Goal: Information Seeking & Learning: Understand process/instructions

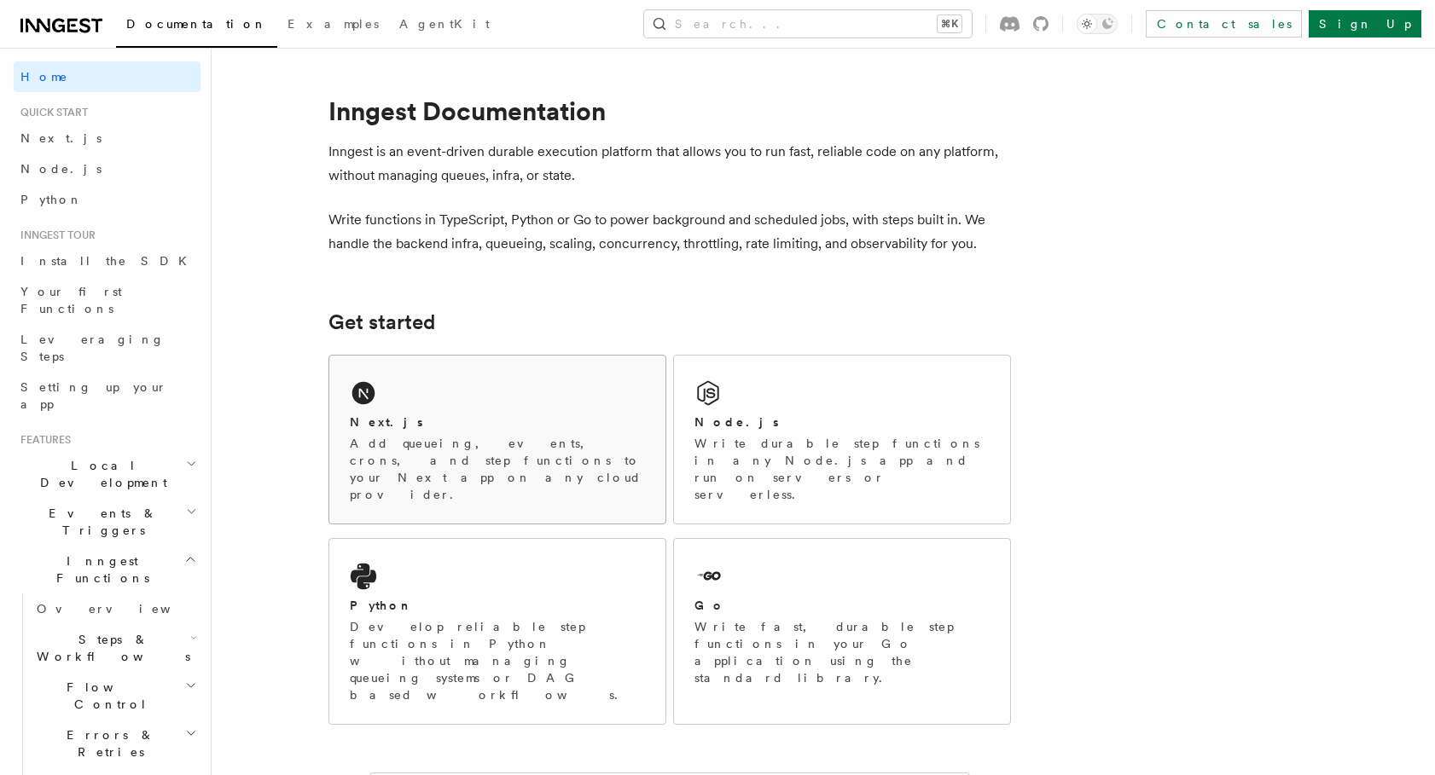
click at [618, 422] on div "Next.js" at bounding box center [497, 423] width 295 height 18
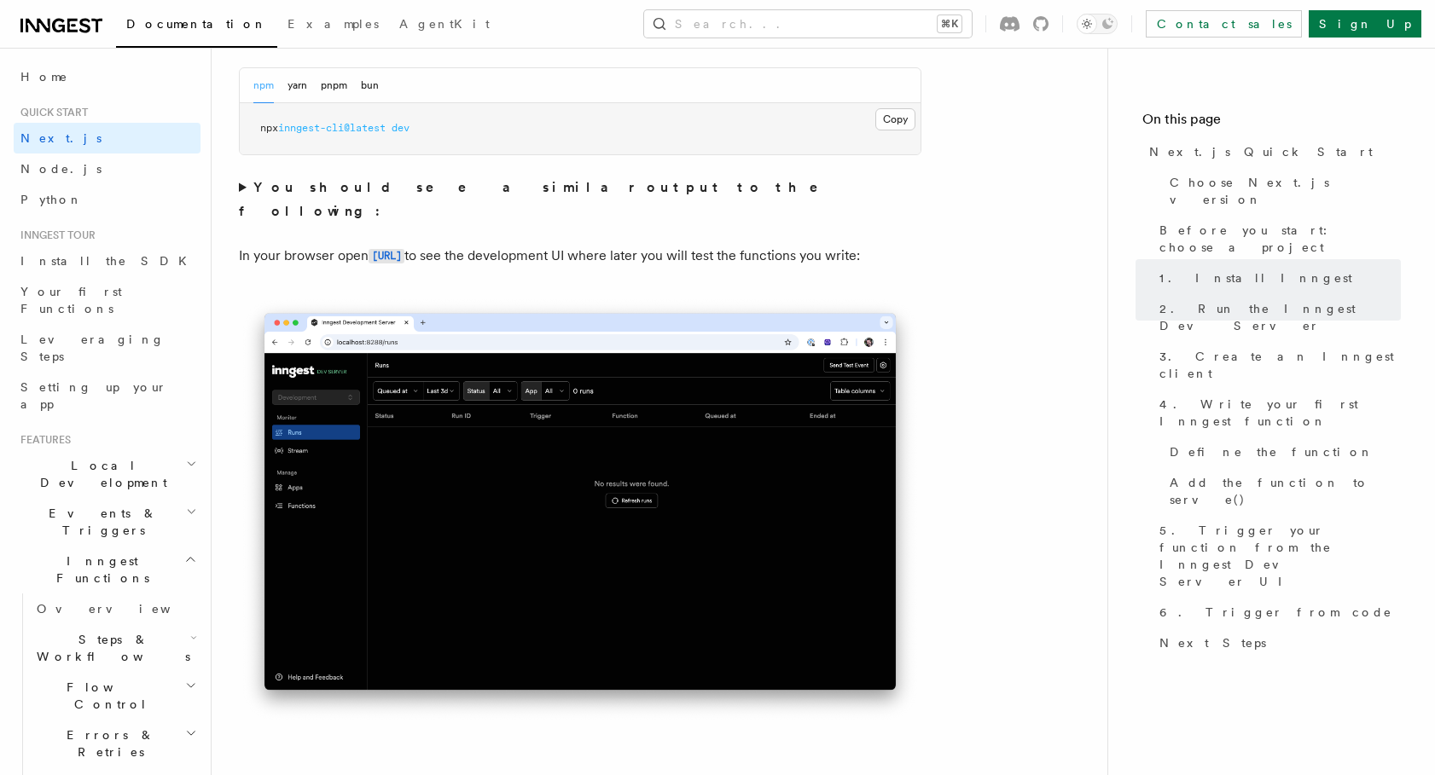
scroll to position [1192, 0]
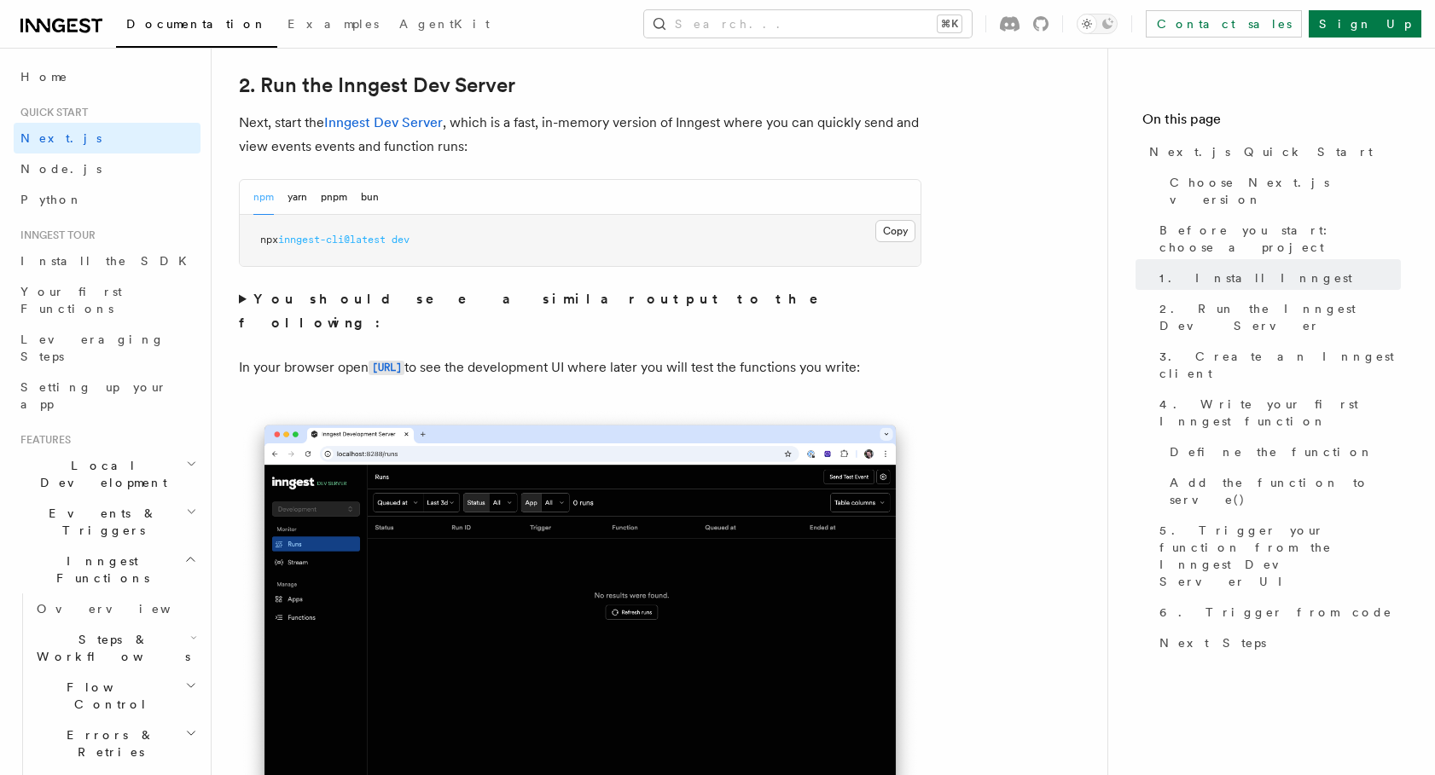
click at [381, 194] on div "npm yarn pnpm bun" at bounding box center [580, 197] width 681 height 35
click at [373, 195] on button "bun" at bounding box center [370, 197] width 18 height 35
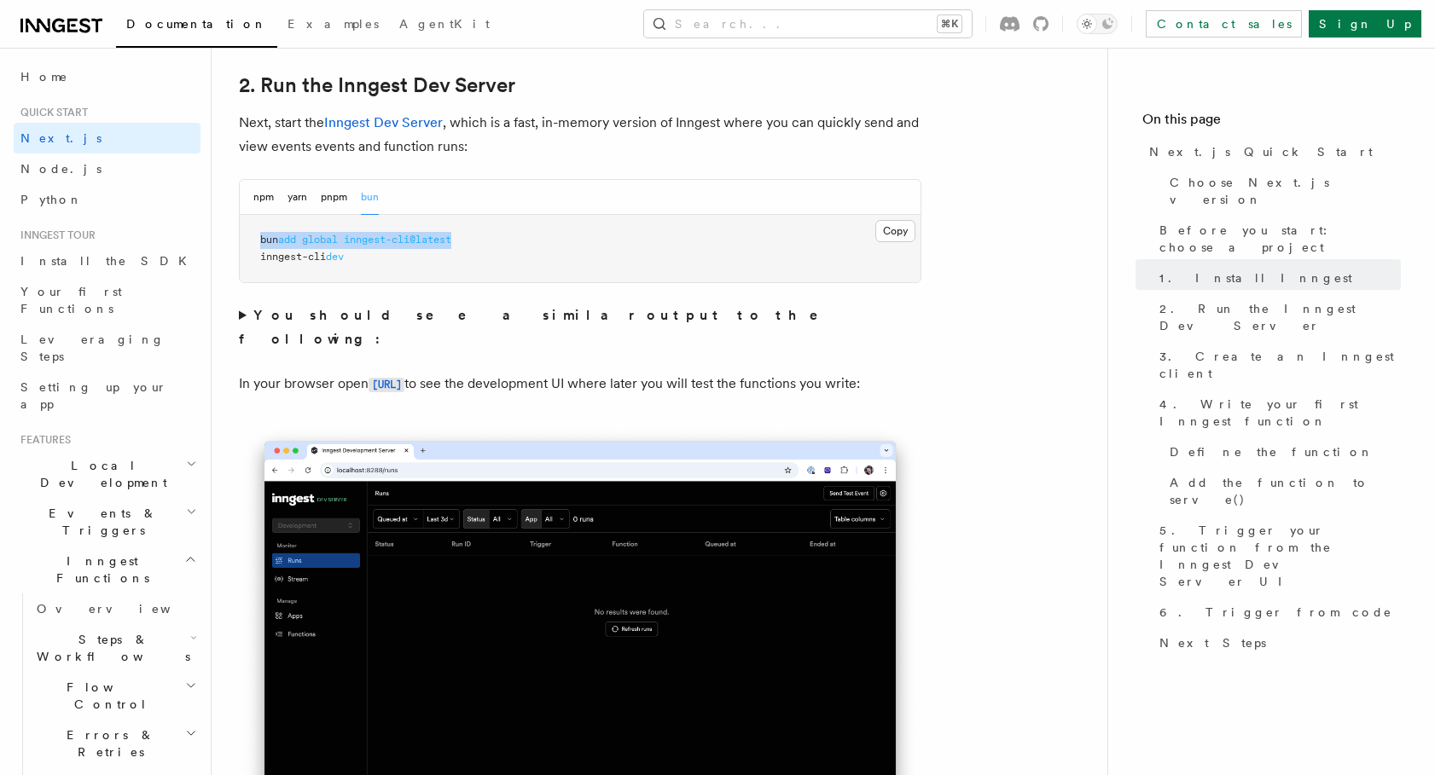
drag, startPoint x: 476, startPoint y: 236, endPoint x: 260, endPoint y: 236, distance: 215.8
click at [260, 236] on pre "bun add global inngest-cli@latest inngest-cli dev" at bounding box center [580, 248] width 681 height 67
copy span "bun add global inngest-cli@latest"
drag, startPoint x: 372, startPoint y: 261, endPoint x: 242, endPoint y: 254, distance: 129.8
click at [242, 254] on pre "bun add global inngest-cli@latest inngest-cli dev" at bounding box center [580, 248] width 681 height 67
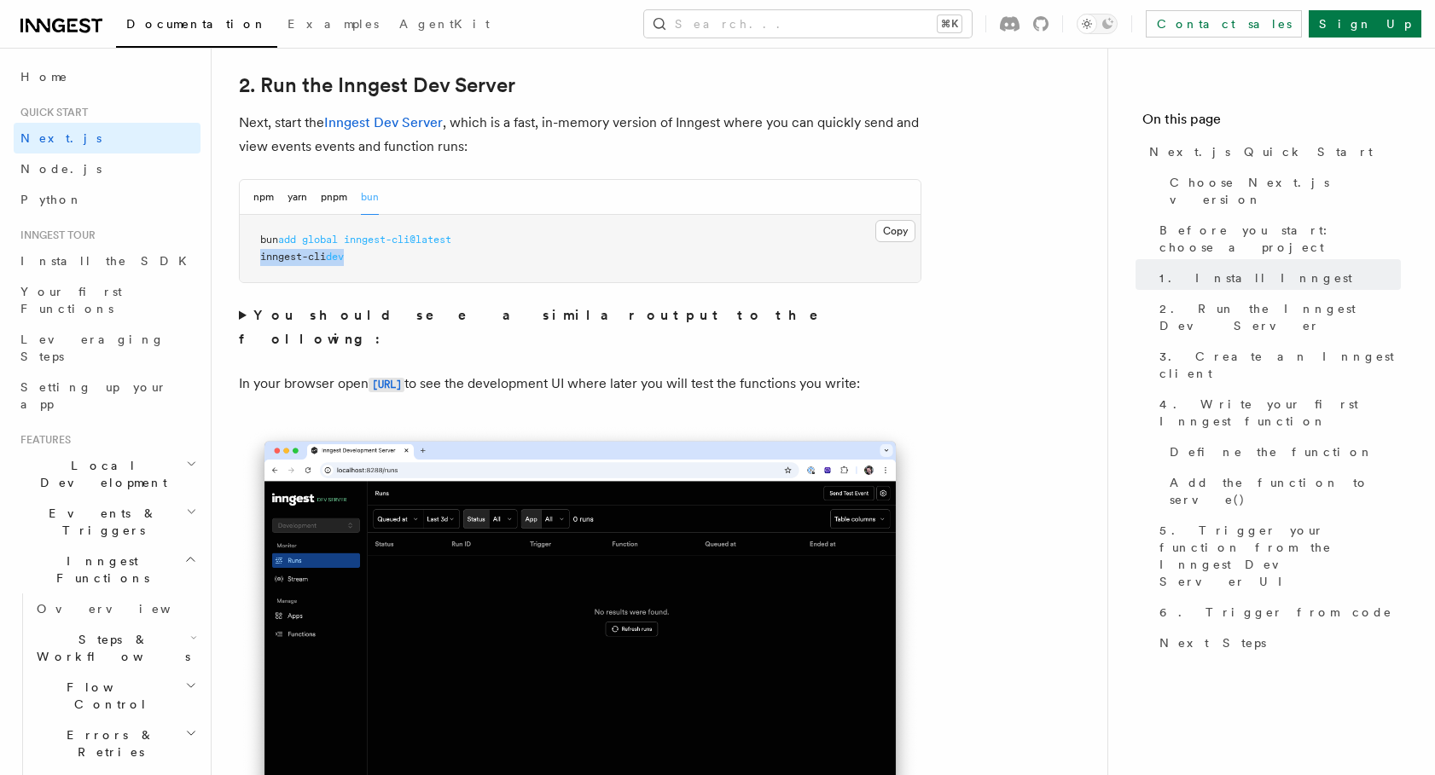
copy span "inngest-cli dev"
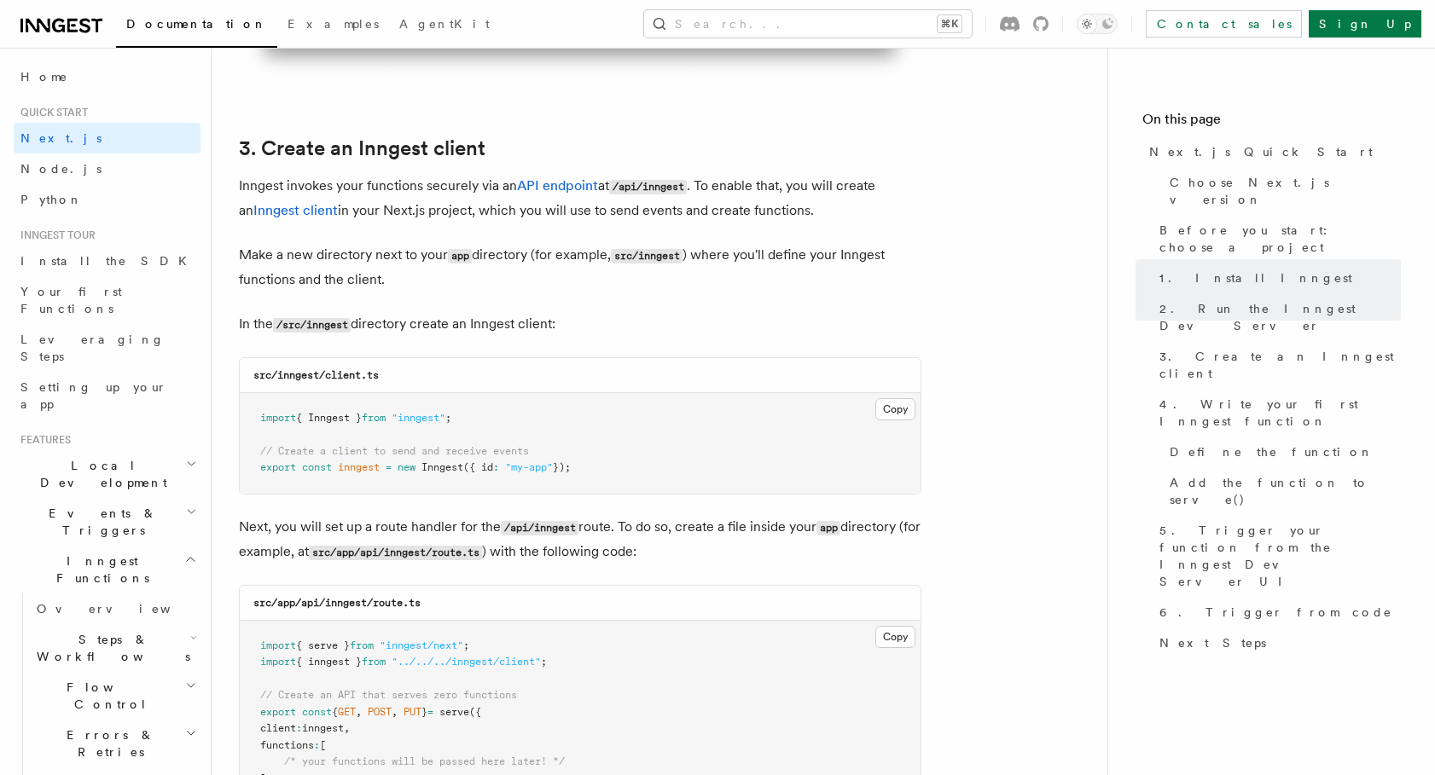
scroll to position [1960, 0]
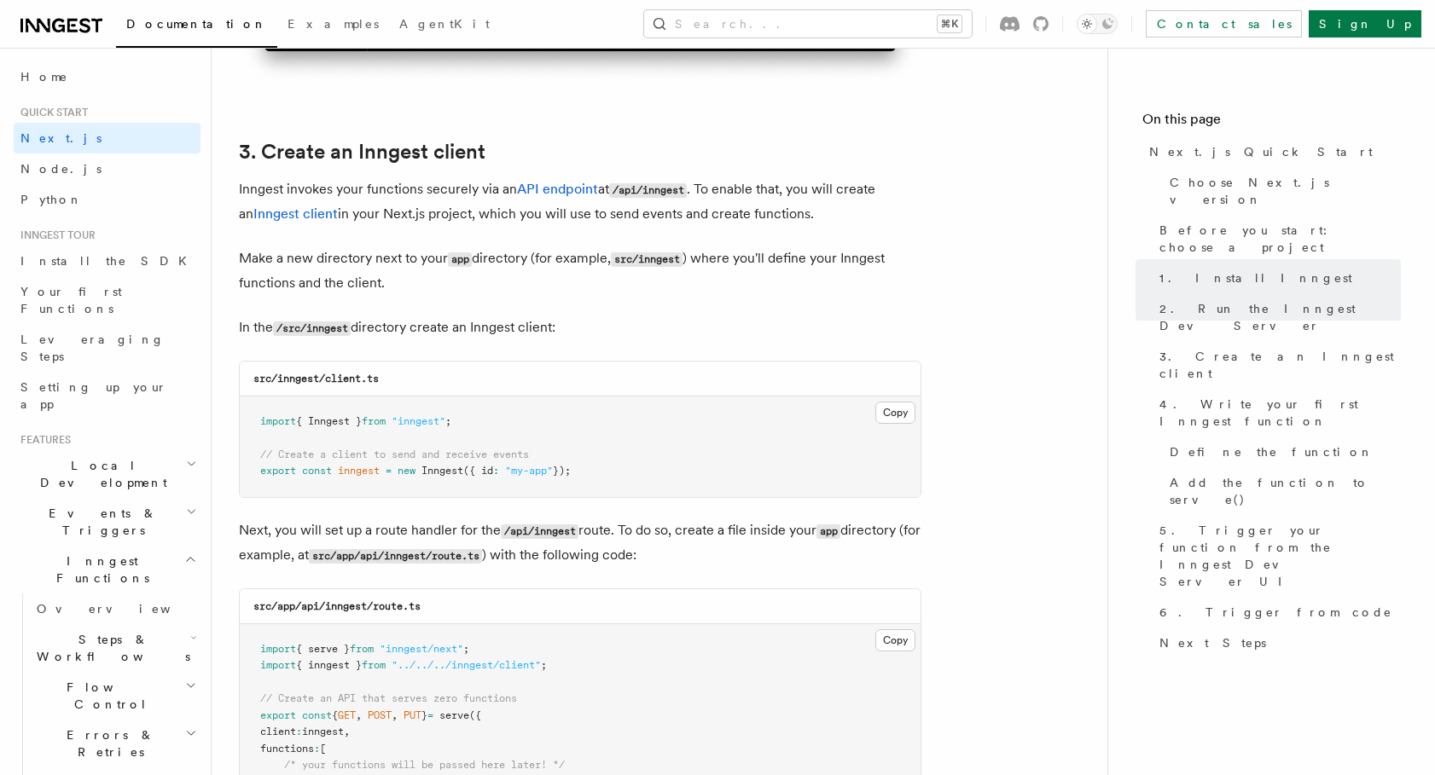
click at [650, 468] on pre "import { Inngest } from "inngest" ; // Create a client to send and receive even…" at bounding box center [580, 447] width 681 height 101
click at [905, 409] on button "Copy Copied" at bounding box center [895, 413] width 40 height 22
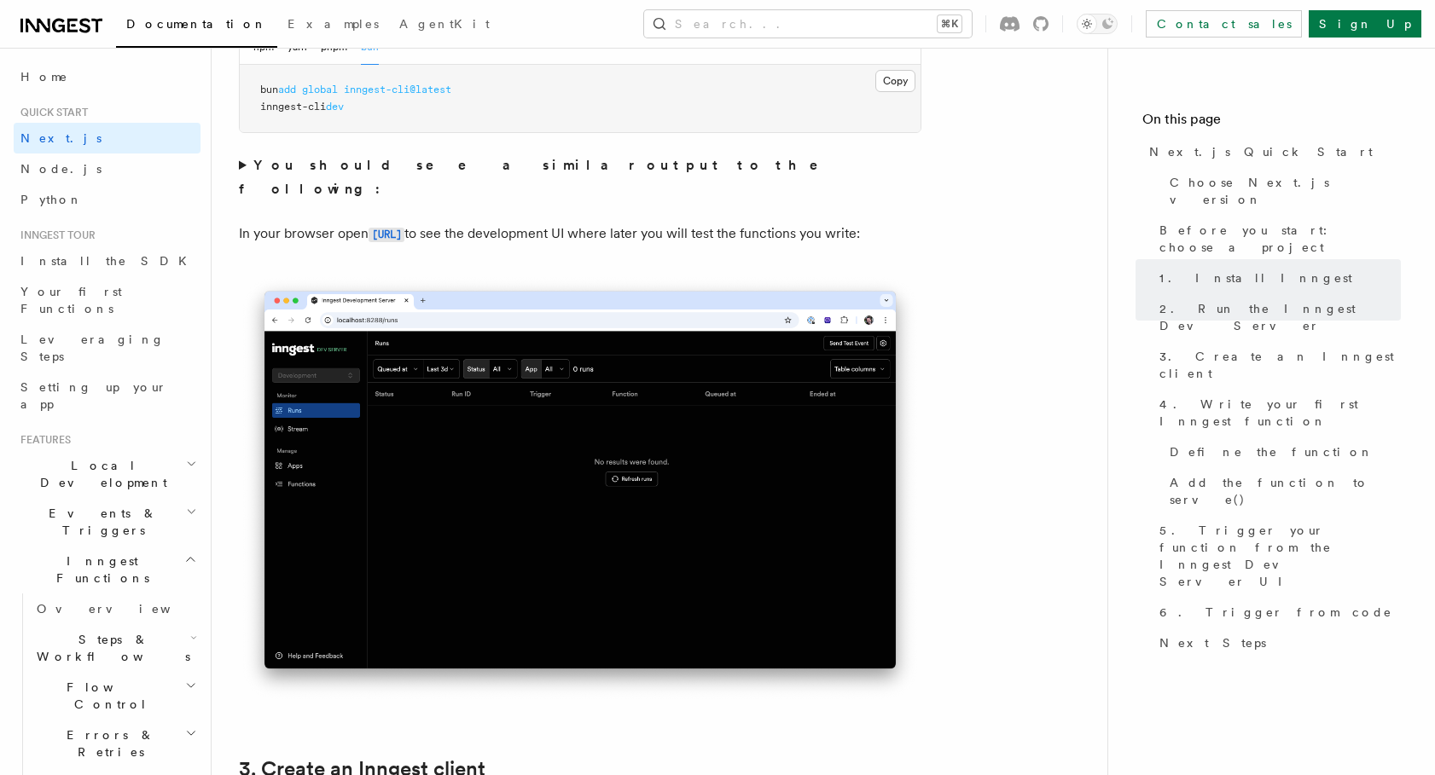
scroll to position [1204, 0]
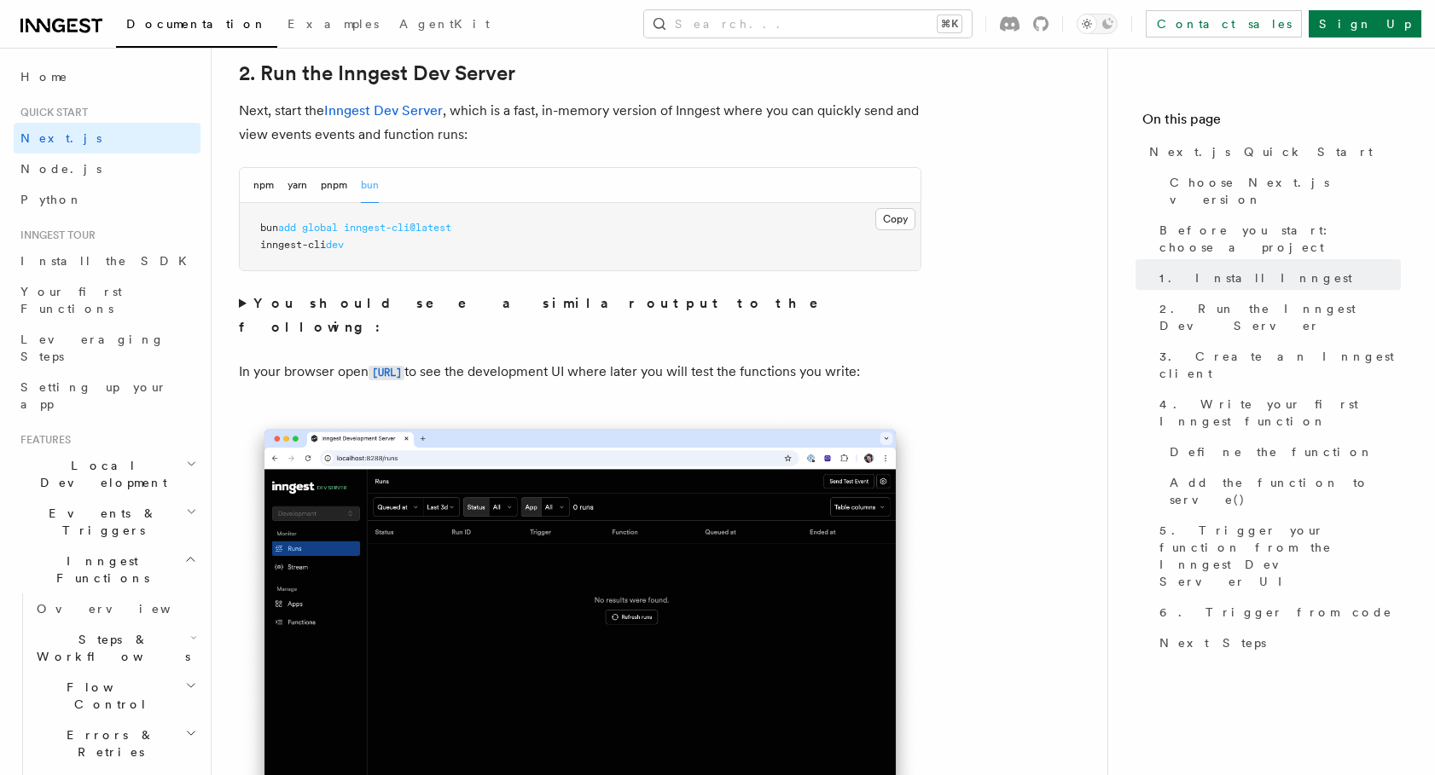
click at [451, 227] on span "inngest-cli@latest" at bounding box center [397, 228] width 107 height 12
drag, startPoint x: 470, startPoint y: 229, endPoint x: 252, endPoint y: 227, distance: 218.4
click at [252, 227] on pre "bun add global inngest-cli@latest inngest-cli dev" at bounding box center [580, 236] width 681 height 67
click at [475, 229] on pre "bun add global inngest-cli@latest inngest-cli dev" at bounding box center [580, 236] width 681 height 67
drag, startPoint x: 465, startPoint y: 227, endPoint x: 351, endPoint y: 228, distance: 114.3
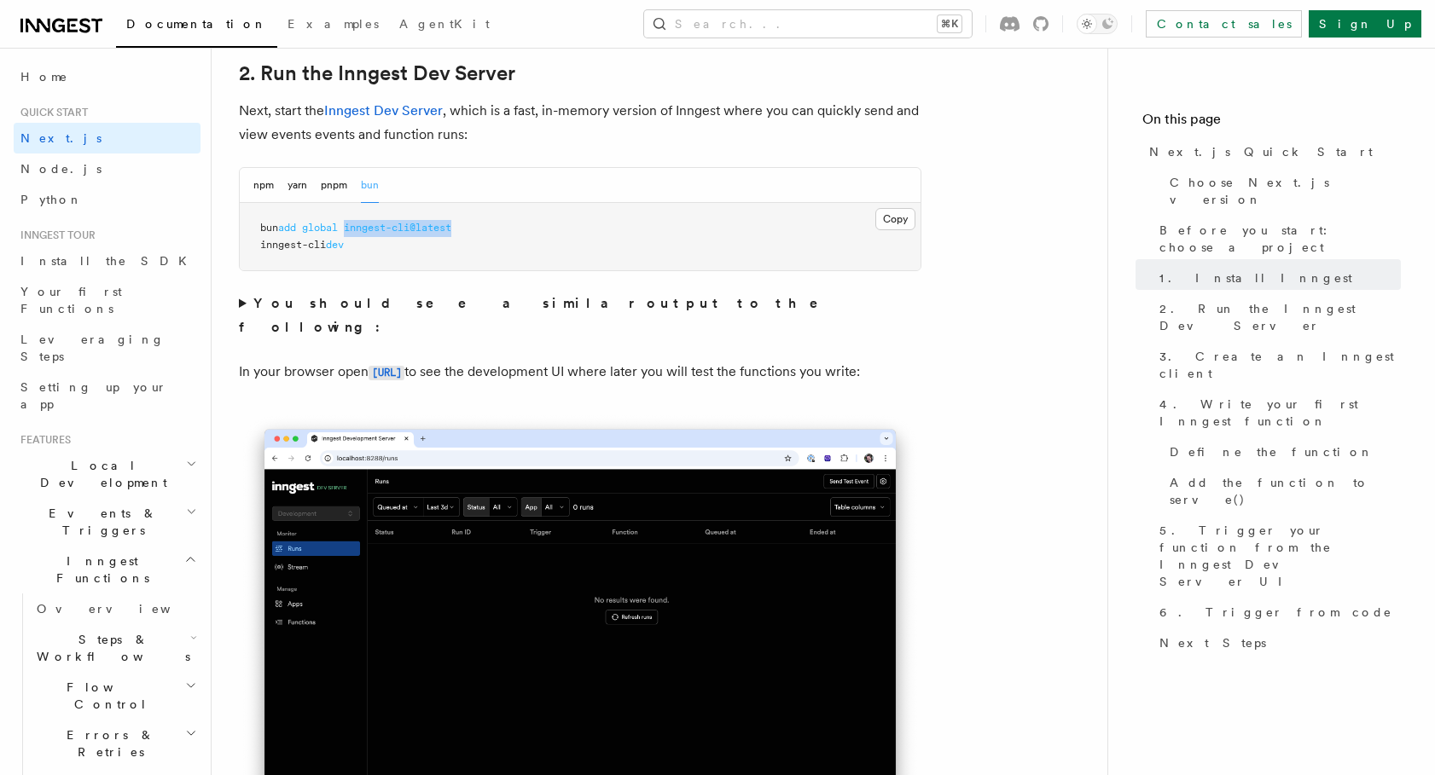
click at [351, 228] on pre "bun add global inngest-cli@latest inngest-cli dev" at bounding box center [580, 236] width 681 height 67
copy span "inngest-cli@latest"
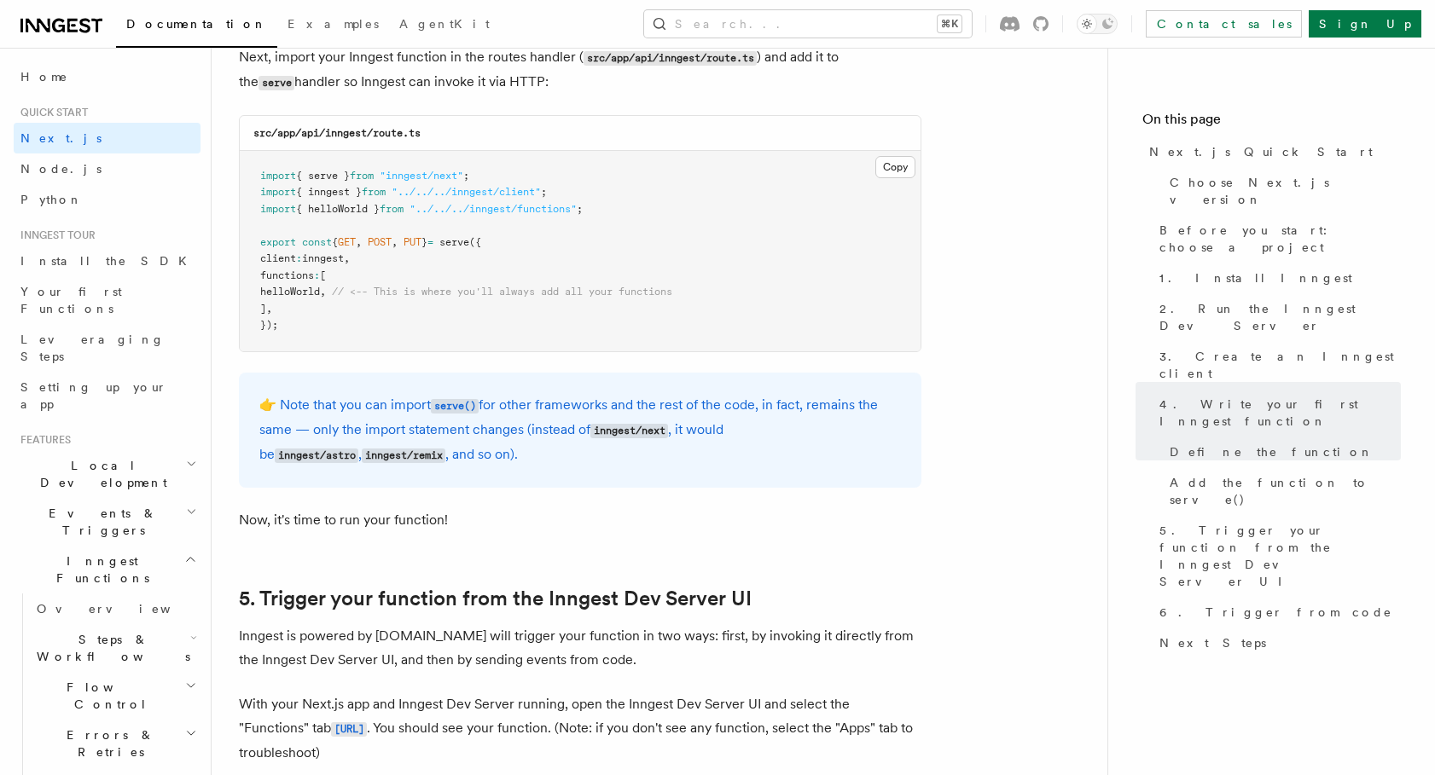
scroll to position [3490, 0]
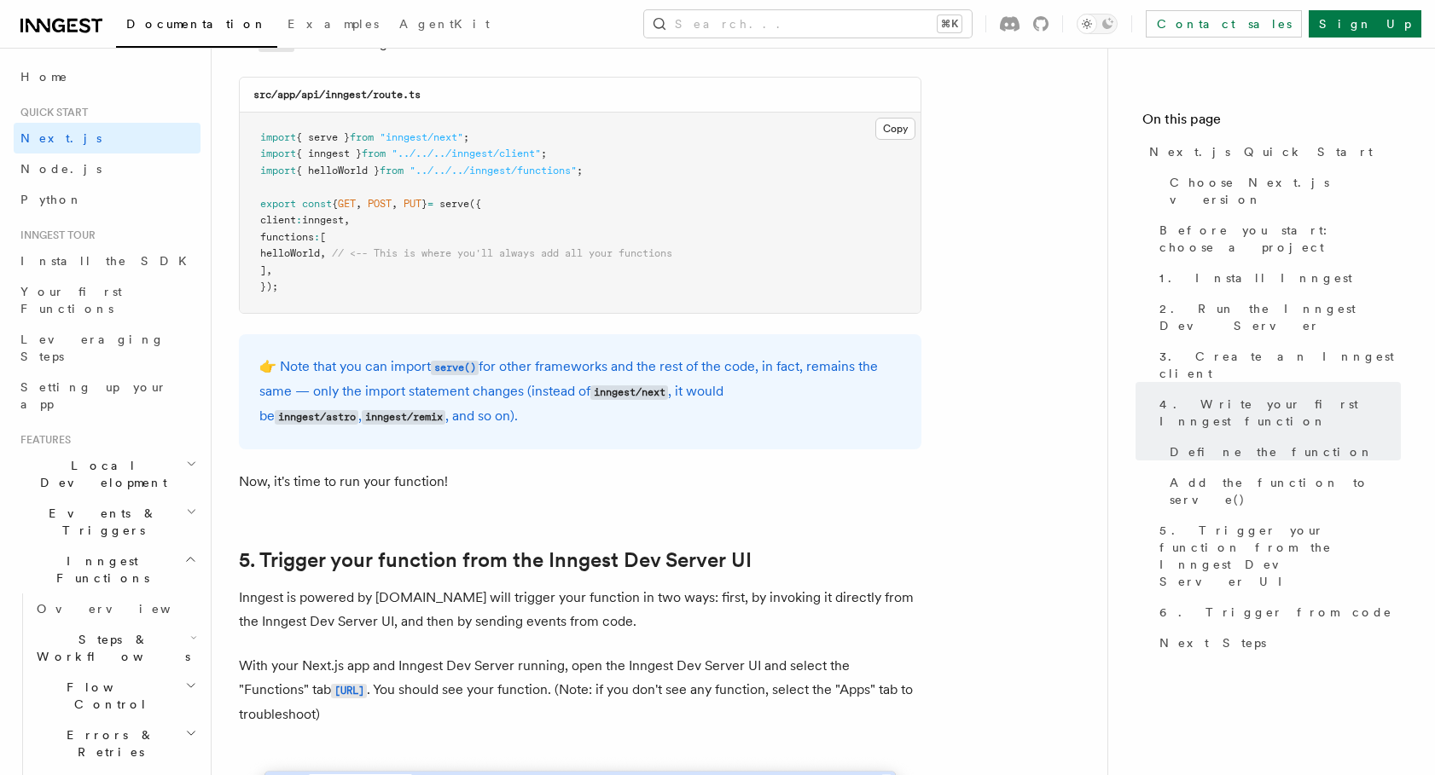
click at [479, 202] on pre "import { serve } from "inngest/next" ; import { inngest } from "../../../innges…" at bounding box center [580, 213] width 681 height 200
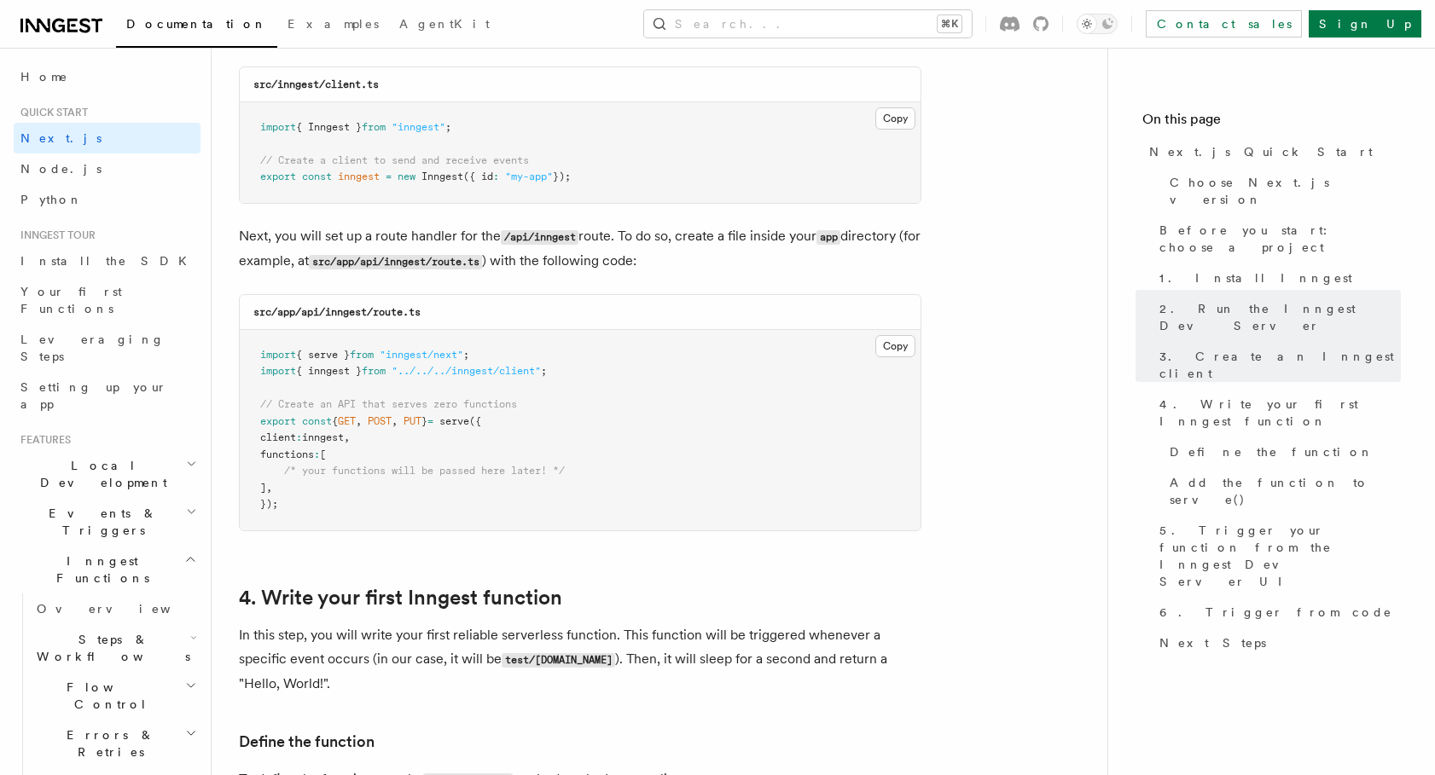
scroll to position [2251, 0]
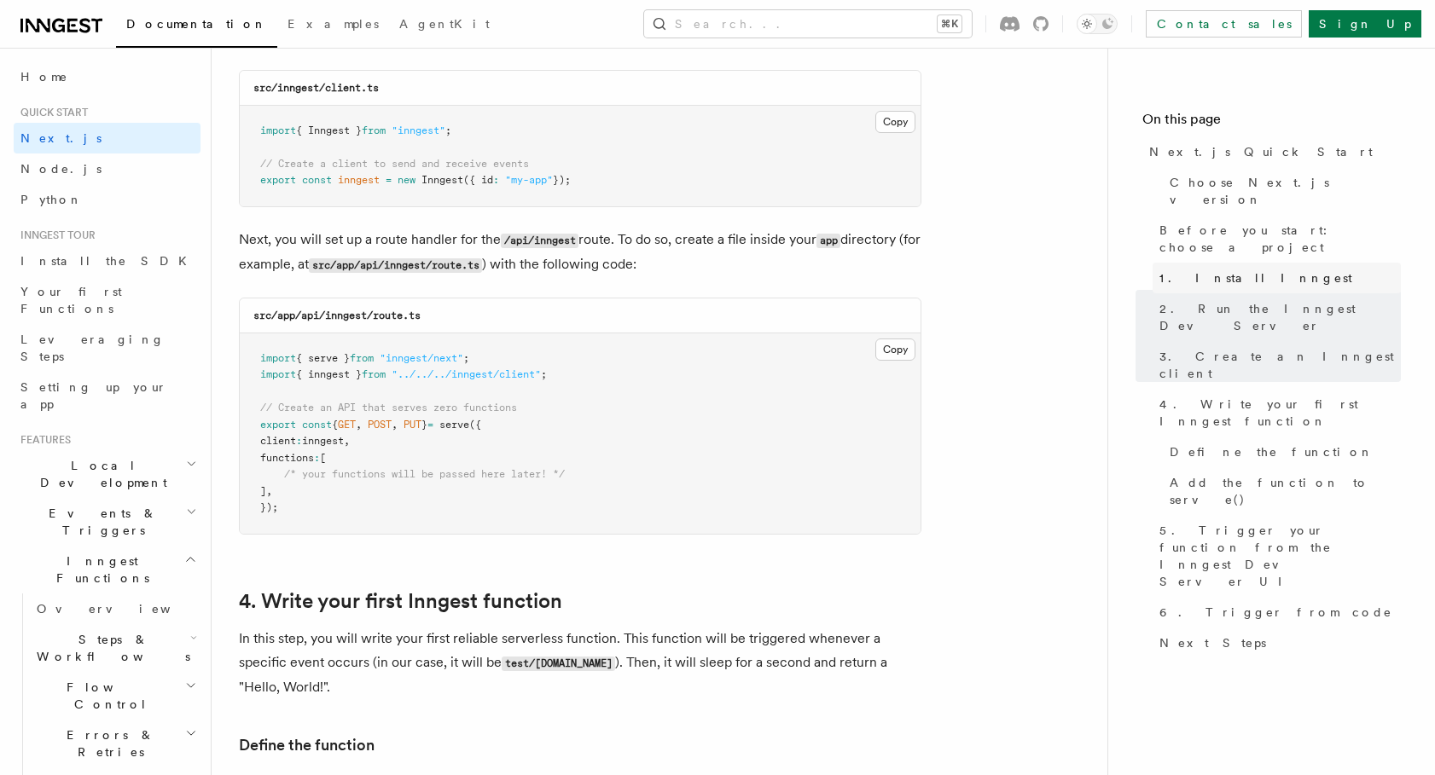
click at [1214, 270] on span "1. Install Inngest" at bounding box center [1255, 278] width 193 height 17
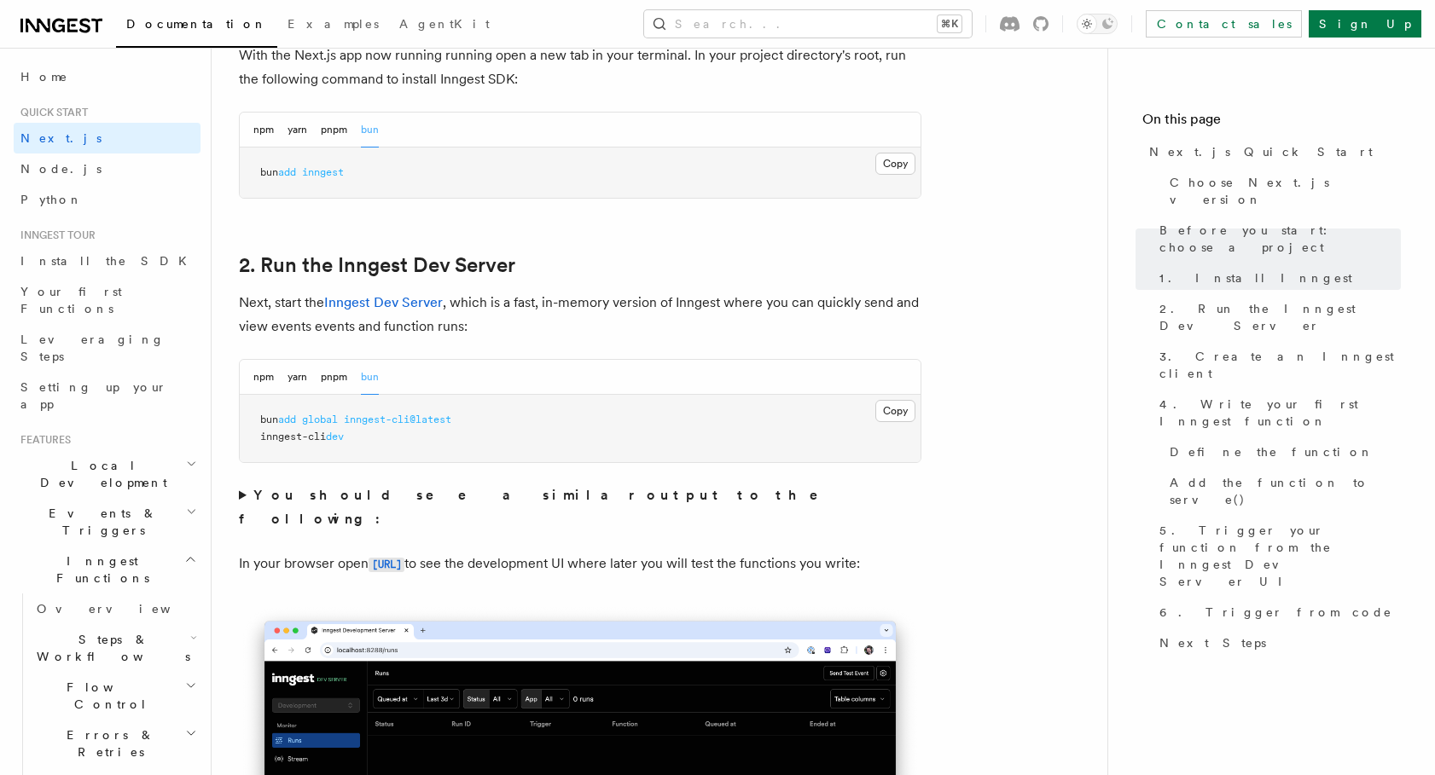
scroll to position [1075, 0]
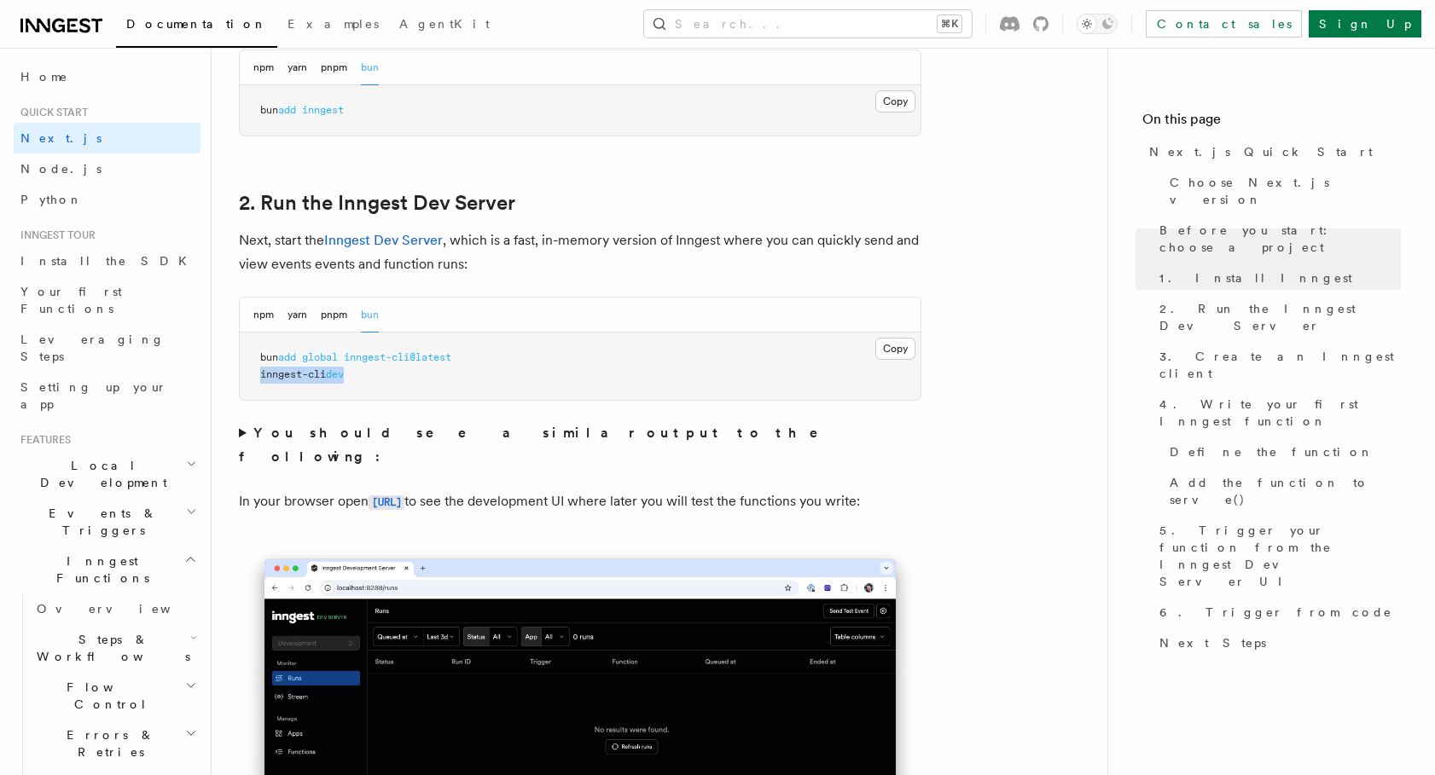
drag, startPoint x: 322, startPoint y: 375, endPoint x: 260, endPoint y: 374, distance: 61.4
click at [260, 374] on pre "bun add global inngest-cli@latest inngest-cli dev" at bounding box center [580, 366] width 681 height 67
copy span "inngest-cli dev"
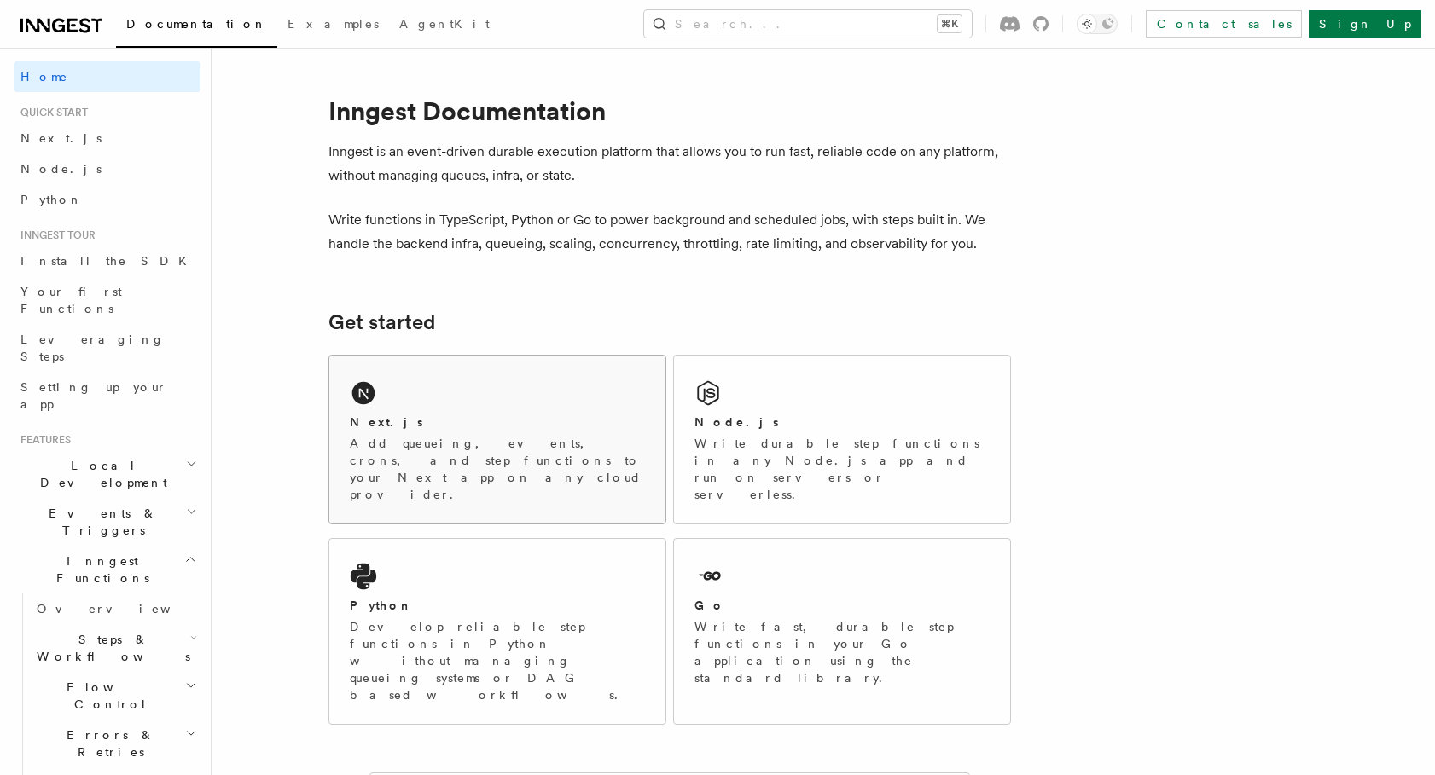
click at [513, 432] on div "Next.js Add queueing, events, crons, and step functions to your Next app on any…" at bounding box center [497, 459] width 295 height 90
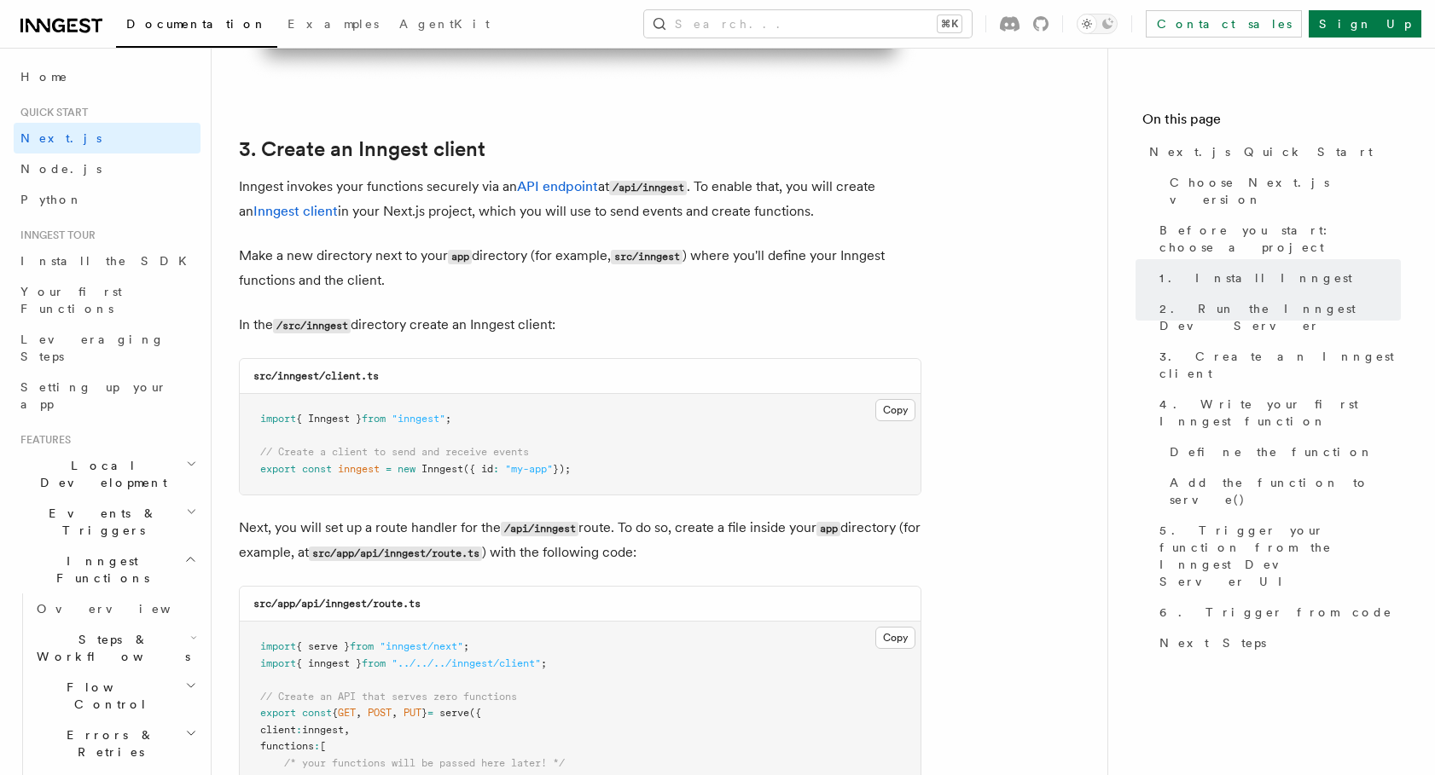
scroll to position [2246, 0]
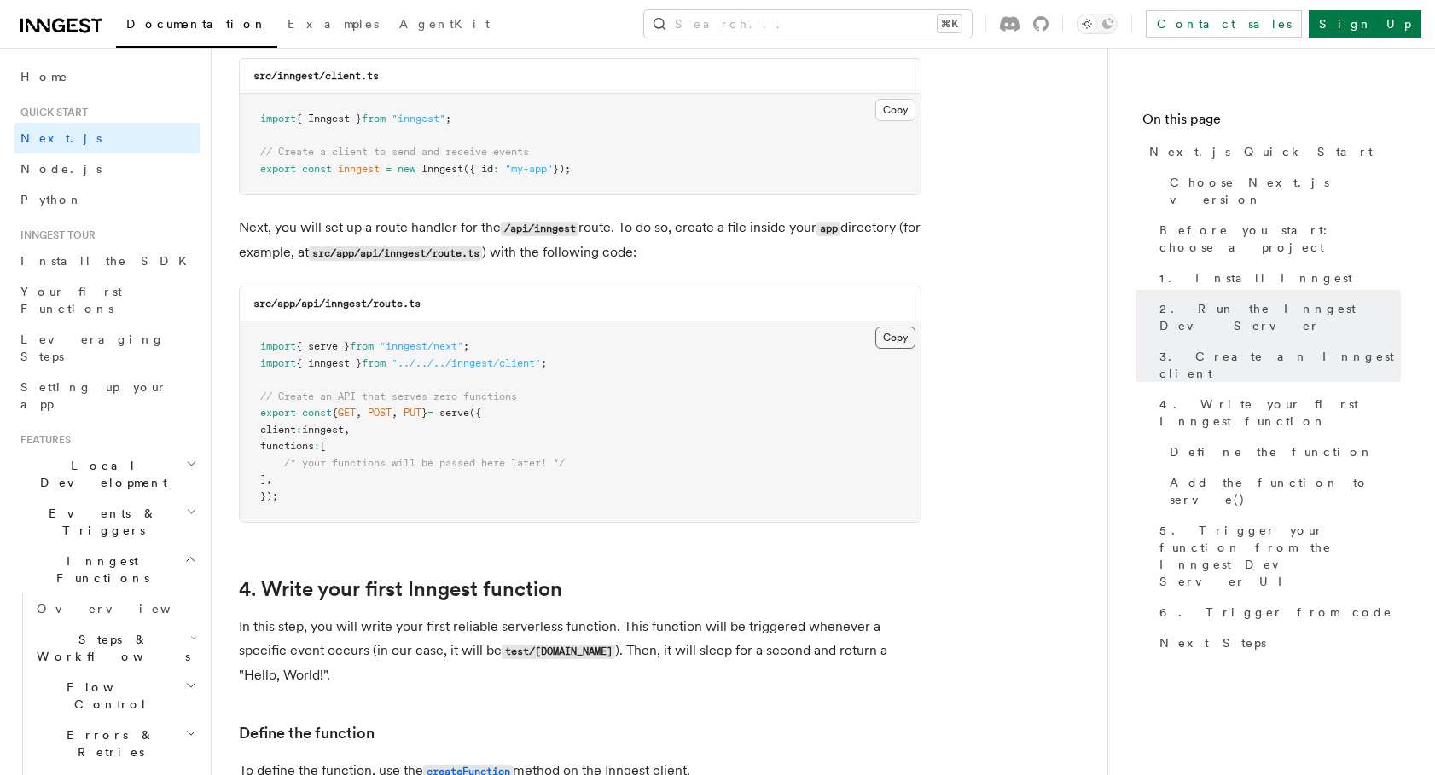
click at [909, 332] on button "Copy Copied" at bounding box center [895, 338] width 40 height 22
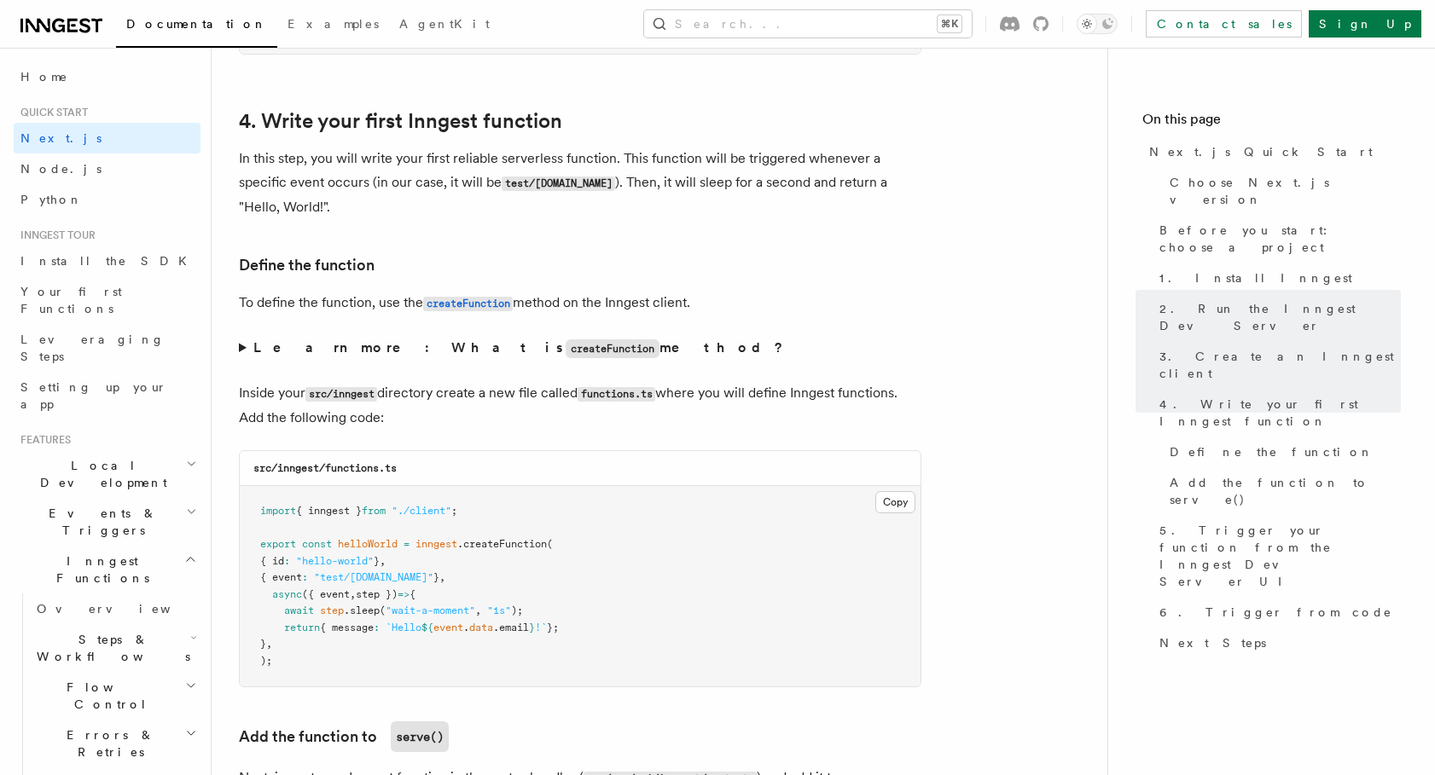
scroll to position [2925, 0]
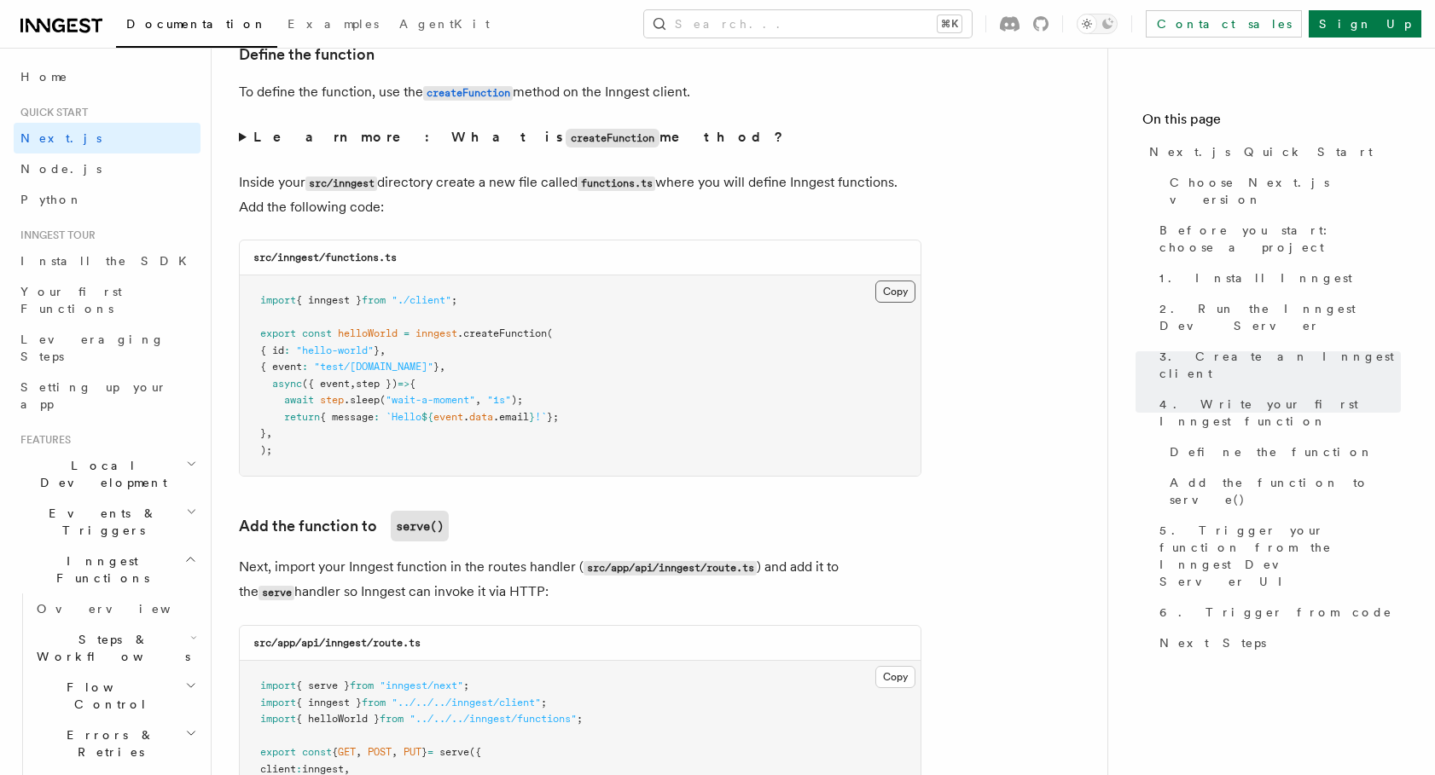
click at [914, 291] on button "Copy Copied" at bounding box center [895, 292] width 40 height 22
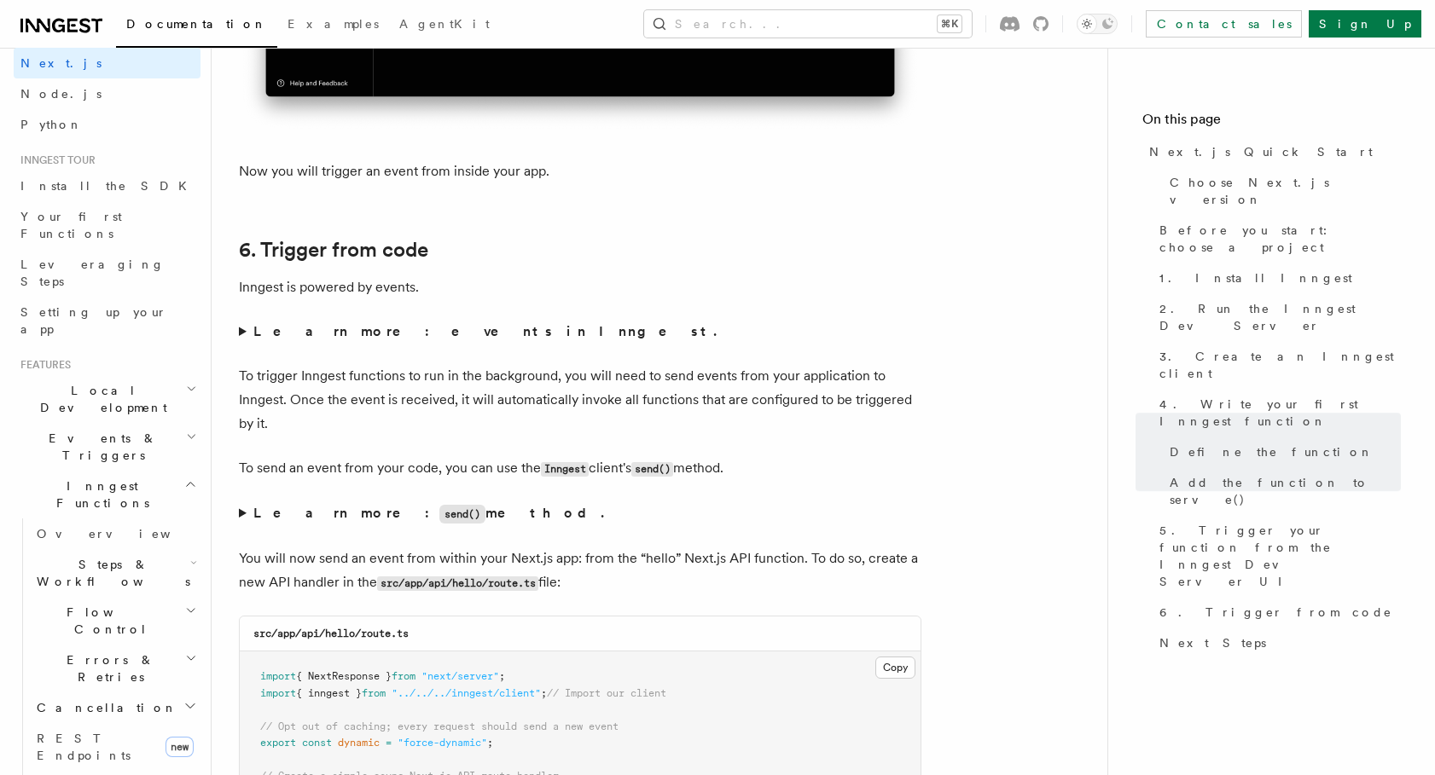
scroll to position [8776, 0]
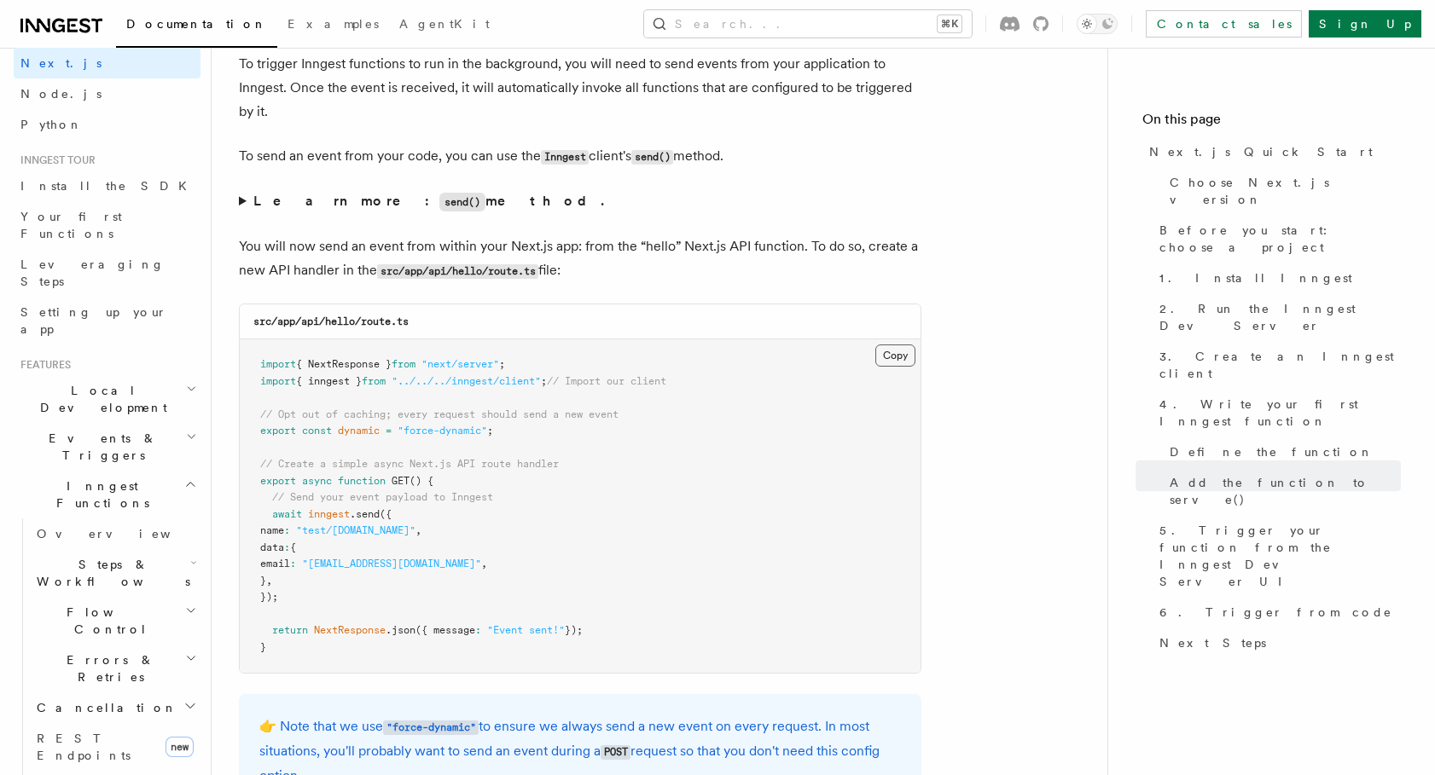
click at [908, 345] on button "Copy Copied" at bounding box center [895, 356] width 40 height 22
